Goal: Task Accomplishment & Management: Use online tool/utility

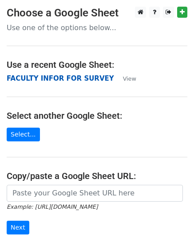
click at [41, 80] on strong "FACULTY INFOR FOR SURVEY" at bounding box center [60, 78] width 107 height 8
click at [21, 79] on strong "FACULTY INFOR FOR SURVEY" at bounding box center [60, 78] width 107 height 8
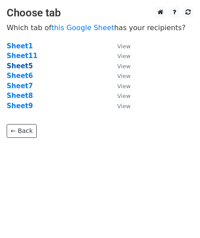
click at [21, 66] on strong "Sheet5" at bounding box center [20, 66] width 26 height 8
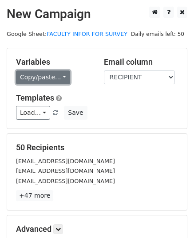
click at [60, 77] on link "Copy/paste..." at bounding box center [43, 77] width 54 height 14
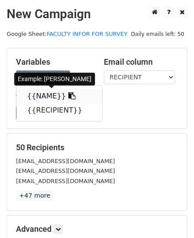
click at [53, 99] on link "{{NAME}}" at bounding box center [58, 96] width 85 height 14
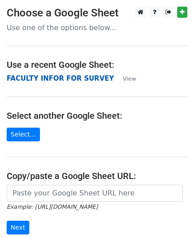
click at [36, 79] on strong "FACULTY INFOR FOR SURVEY" at bounding box center [60, 78] width 107 height 8
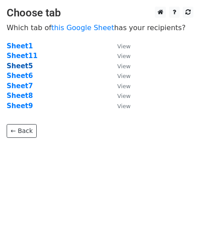
click at [25, 65] on strong "Sheet5" at bounding box center [20, 66] width 26 height 8
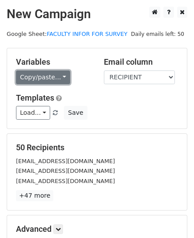
click at [61, 75] on link "Copy/paste..." at bounding box center [43, 77] width 54 height 14
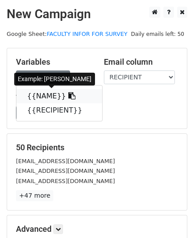
click at [50, 93] on link "{{NAME}}" at bounding box center [58, 96] width 85 height 14
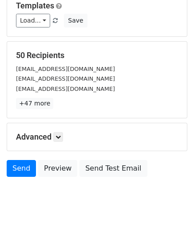
scroll to position [94, 0]
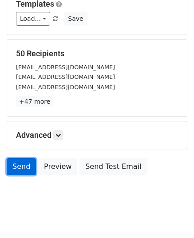
click at [24, 166] on link "Send" at bounding box center [21, 166] width 29 height 17
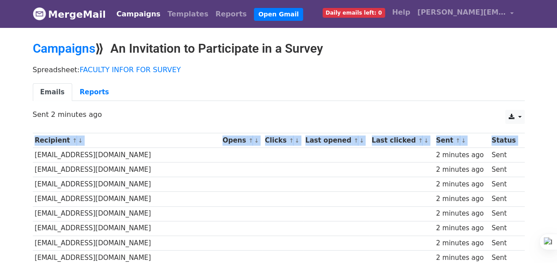
drag, startPoint x: 34, startPoint y: 151, endPoint x: 30, endPoint y: 220, distance: 68.3
drag, startPoint x: 30, startPoint y: 220, endPoint x: 33, endPoint y: 156, distance: 63.9
click at [33, 156] on td "[EMAIL_ADDRESS][DOMAIN_NAME]" at bounding box center [127, 155] width 188 height 15
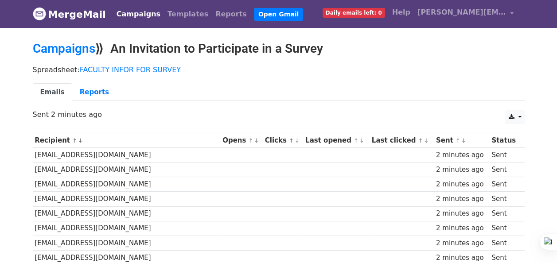
click at [36, 153] on td "[EMAIL_ADDRESS][DOMAIN_NAME]" at bounding box center [127, 155] width 188 height 15
click at [35, 155] on td "[EMAIL_ADDRESS][DOMAIN_NAME]" at bounding box center [127, 155] width 188 height 15
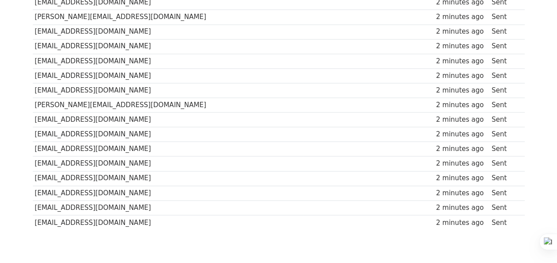
scroll to position [687, 0]
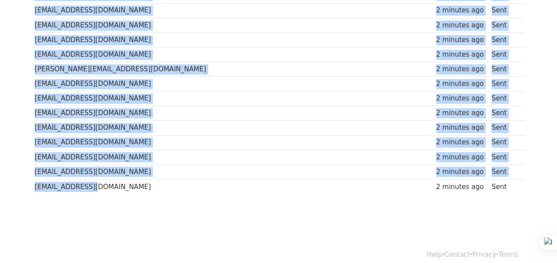
drag, startPoint x: 35, startPoint y: 155, endPoint x: 93, endPoint y: 180, distance: 63.9
copy tbody "[EMAIL_ADDRESS][DOMAIN_NAME] 2 minutes ago Sent [EMAIL_ADDRESS][DOMAIN_NAME] 2 …"
